Goal: Task Accomplishment & Management: Book appointment/travel/reservation

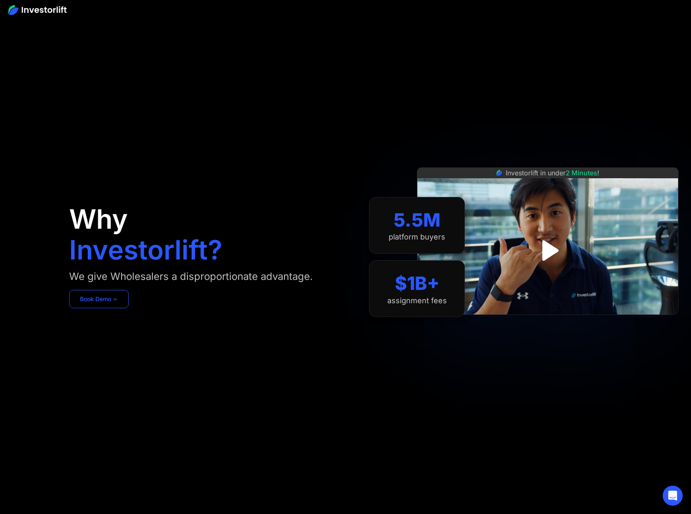
click at [95, 298] on link "Book Demo ➢" at bounding box center [99, 299] width 60 height 18
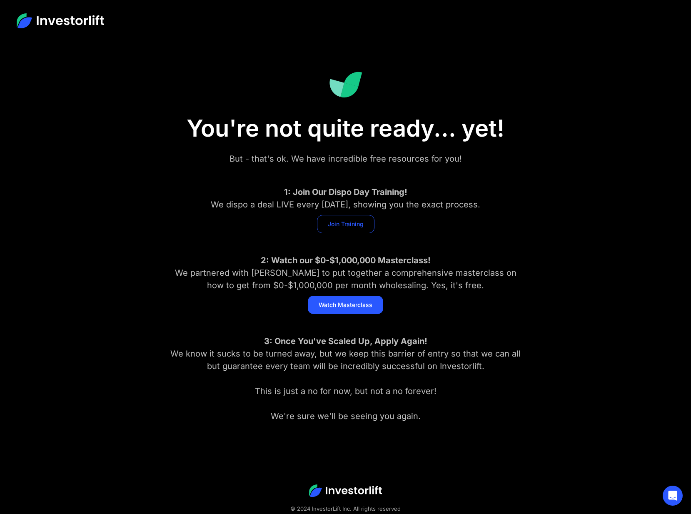
click at [342, 222] on link "Join Training" at bounding box center [345, 224] width 57 height 18
